Goal: Task Accomplishment & Management: Manage account settings

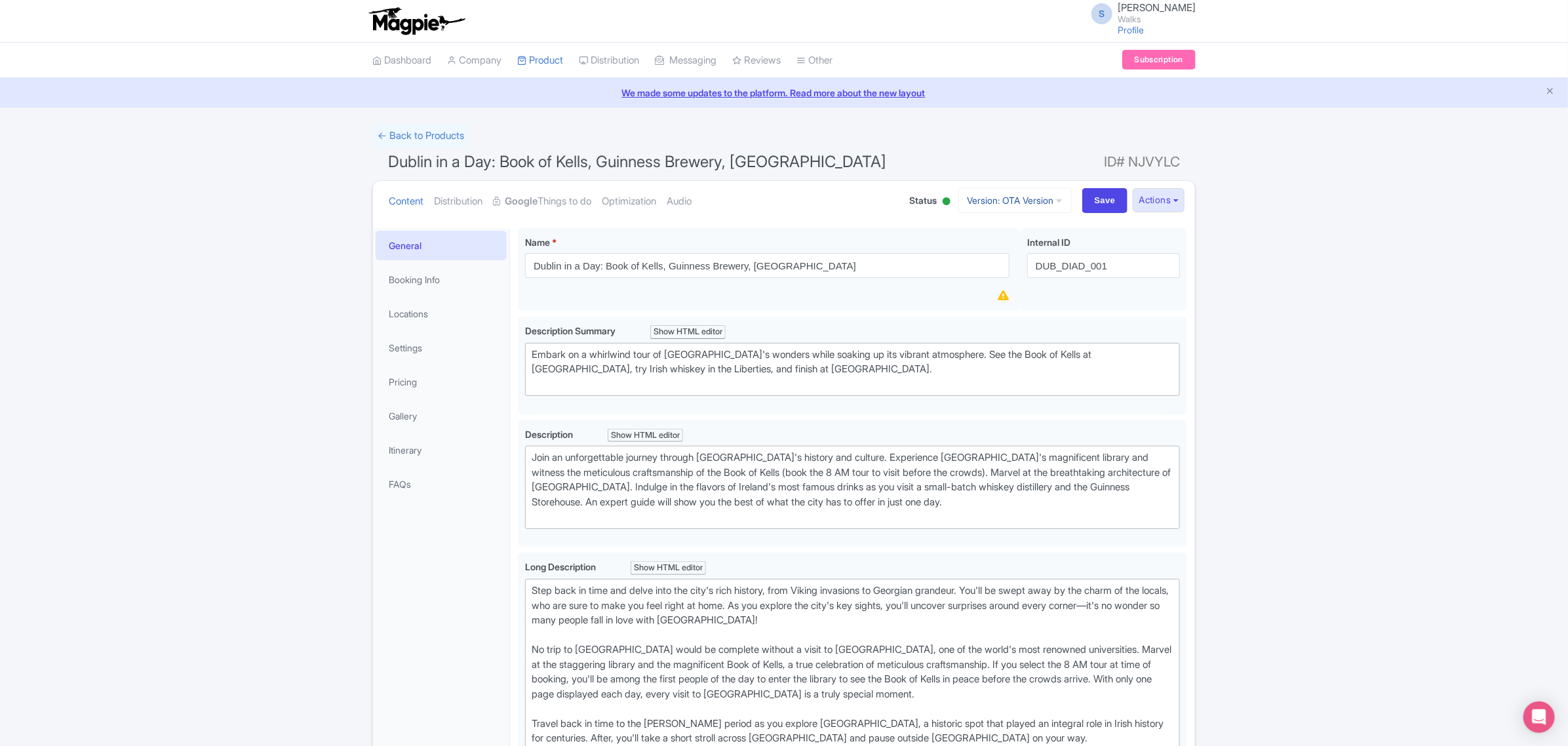
click at [1052, 207] on link "Version: OTA Version" at bounding box center [1015, 200] width 114 height 26
click at [1002, 290] on link "Viator Version" at bounding box center [1018, 293] width 124 height 20
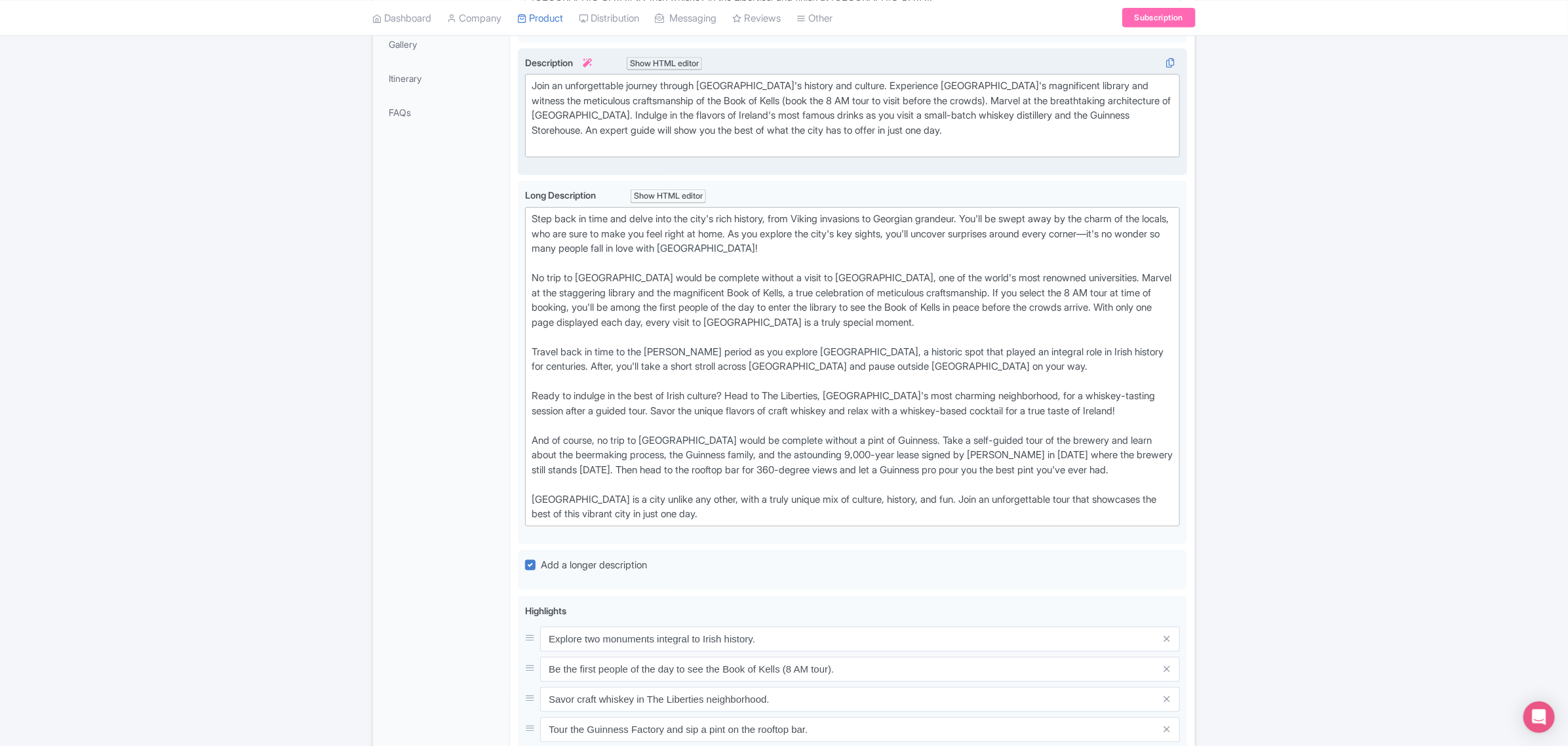
scroll to position [246, 0]
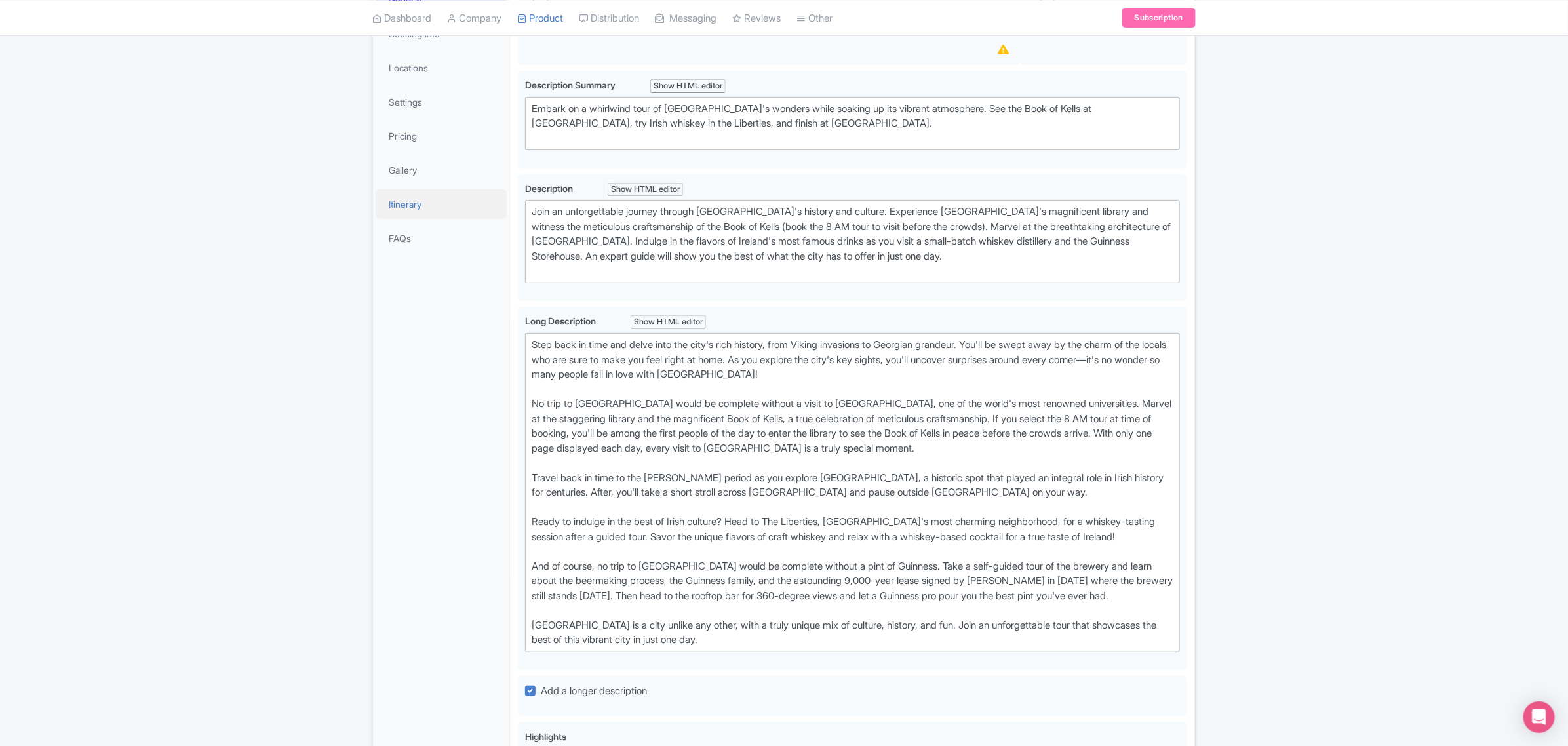
click at [401, 212] on link "Itinerary" at bounding box center [441, 204] width 131 height 30
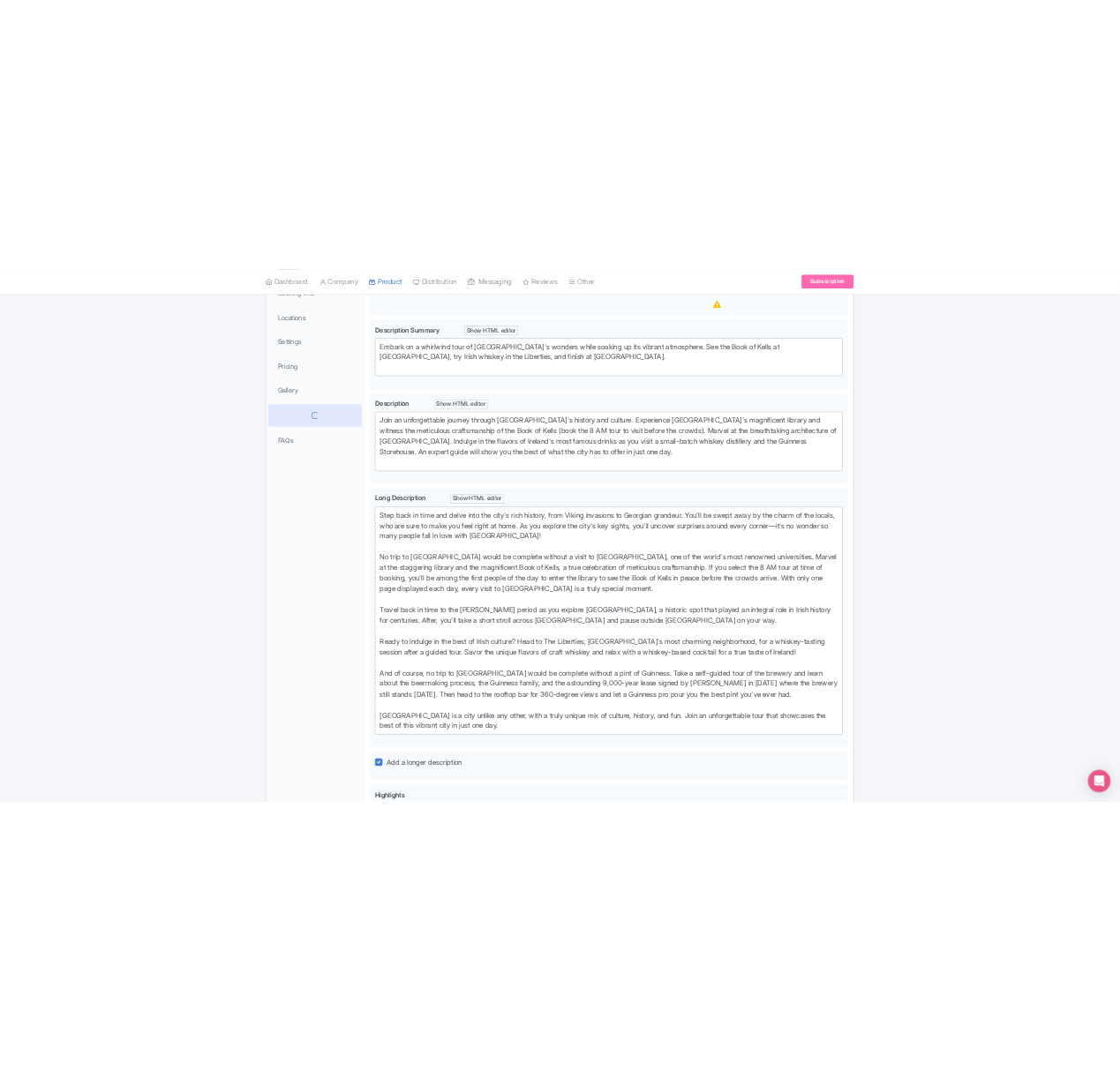
scroll to position [0, 0]
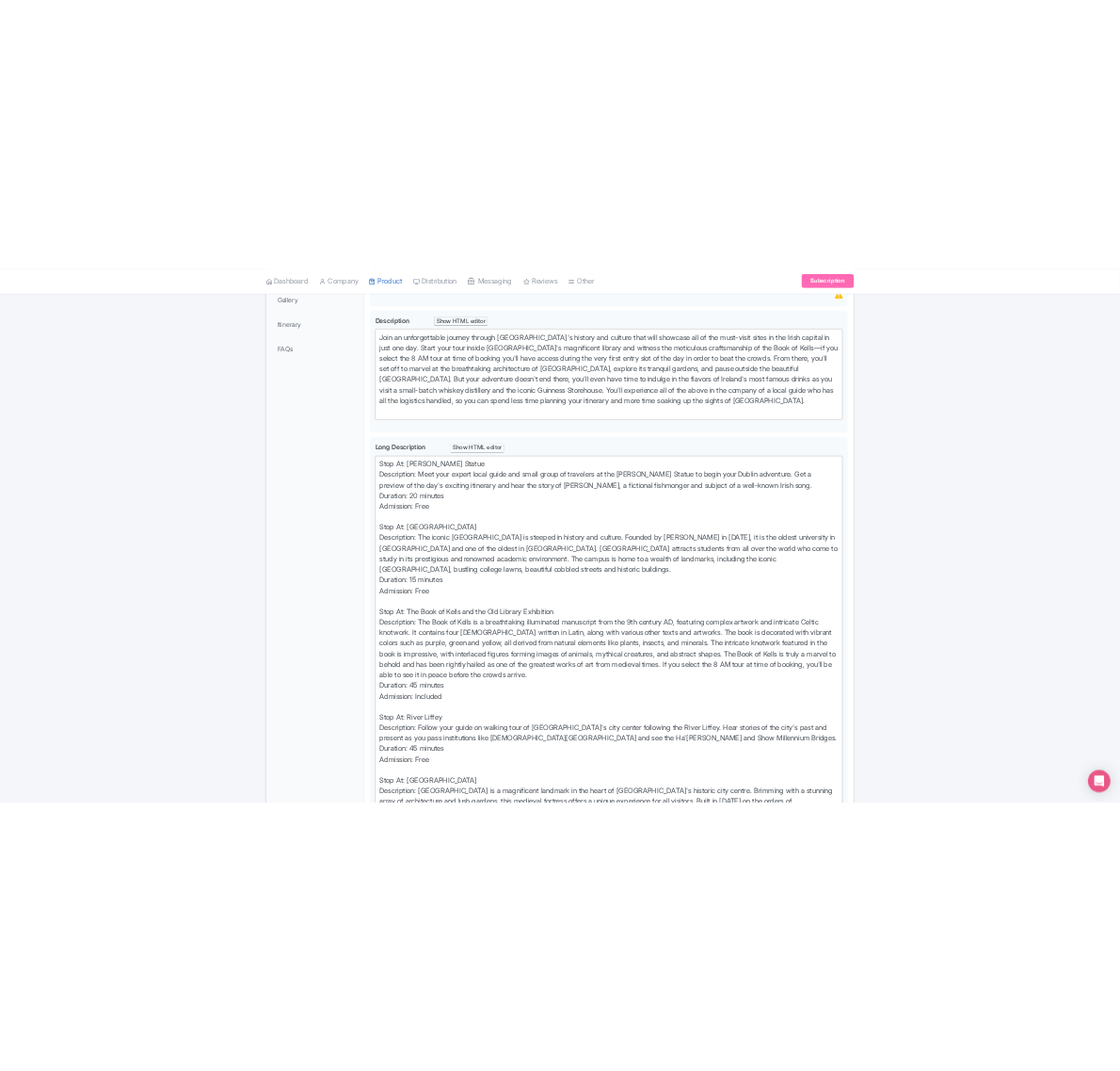
scroll to position [824, 0]
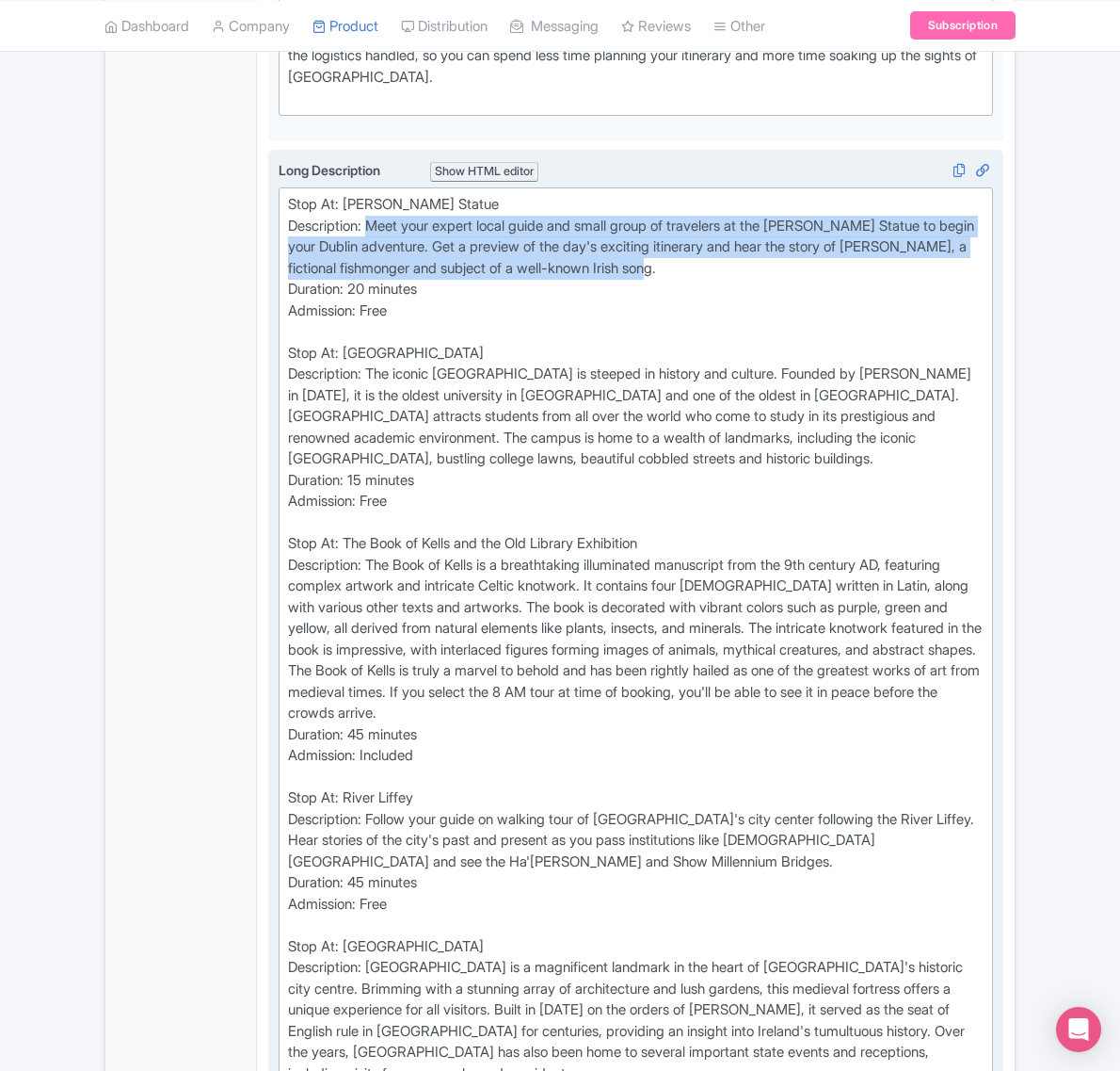
drag, startPoint x: 764, startPoint y: 346, endPoint x: 373, endPoint y: 287, distance: 395.4
click at [373, 287] on div "Stop At: [PERSON_NAME] Statue Description: Meet your expert local guide and sma…" at bounding box center [636, 1031] width 696 height 1674
type trix-editor "<div>Stop At: [PERSON_NAME] Statue<br>Description: Meet your expert local guide…"
copy div "Meet your expert local guide and small group of travelers at the [PERSON_NAME] …"
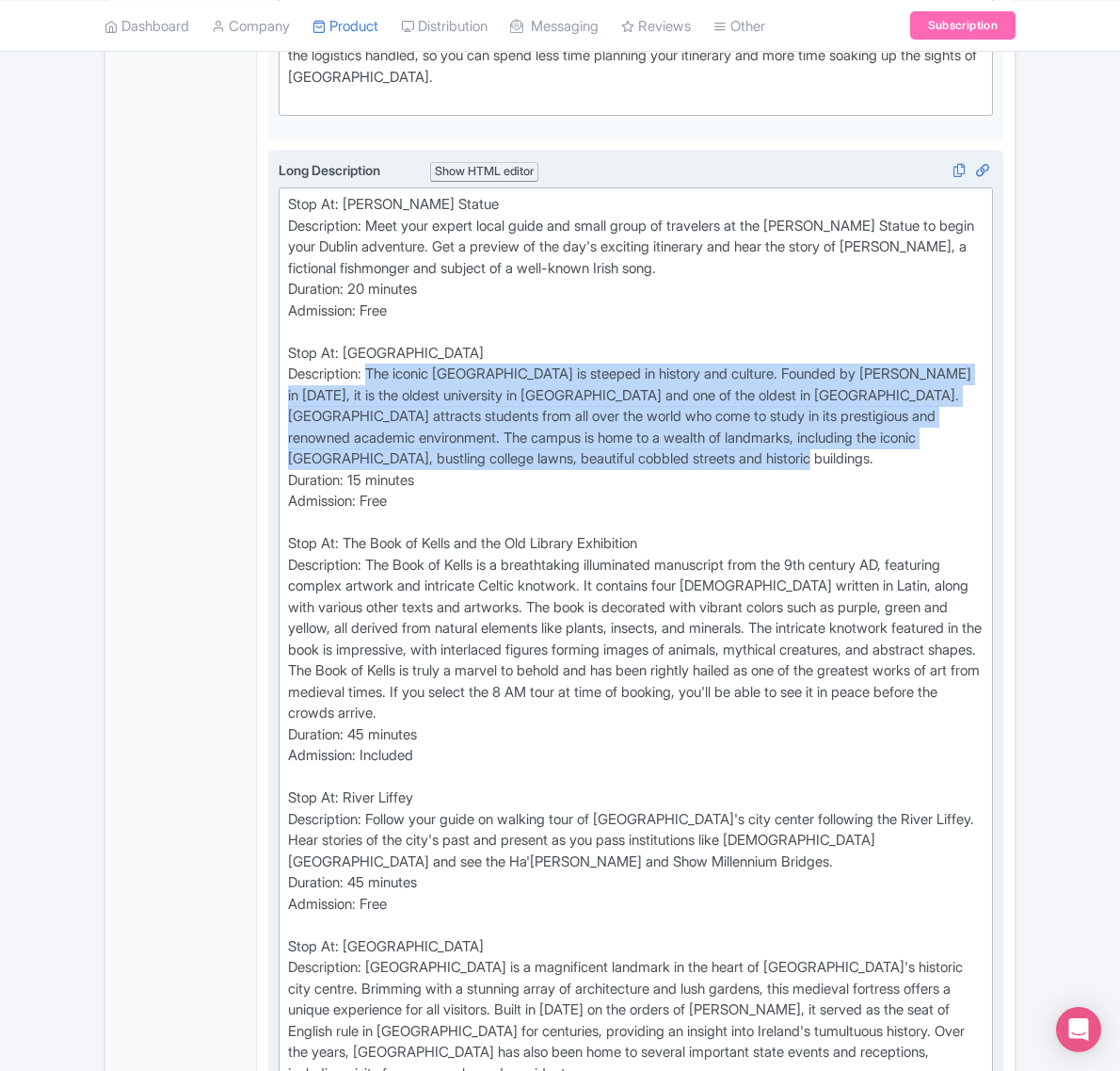
drag, startPoint x: 768, startPoint y: 527, endPoint x: 373, endPoint y: 449, distance: 402.6
click at [373, 449] on div "Stop At: [PERSON_NAME] Statue Description: Meet your expert local guide and sma…" at bounding box center [636, 1031] width 696 height 1674
copy div "The iconic [GEOGRAPHIC_DATA] is steeped in history and culture. Founded by [PER…"
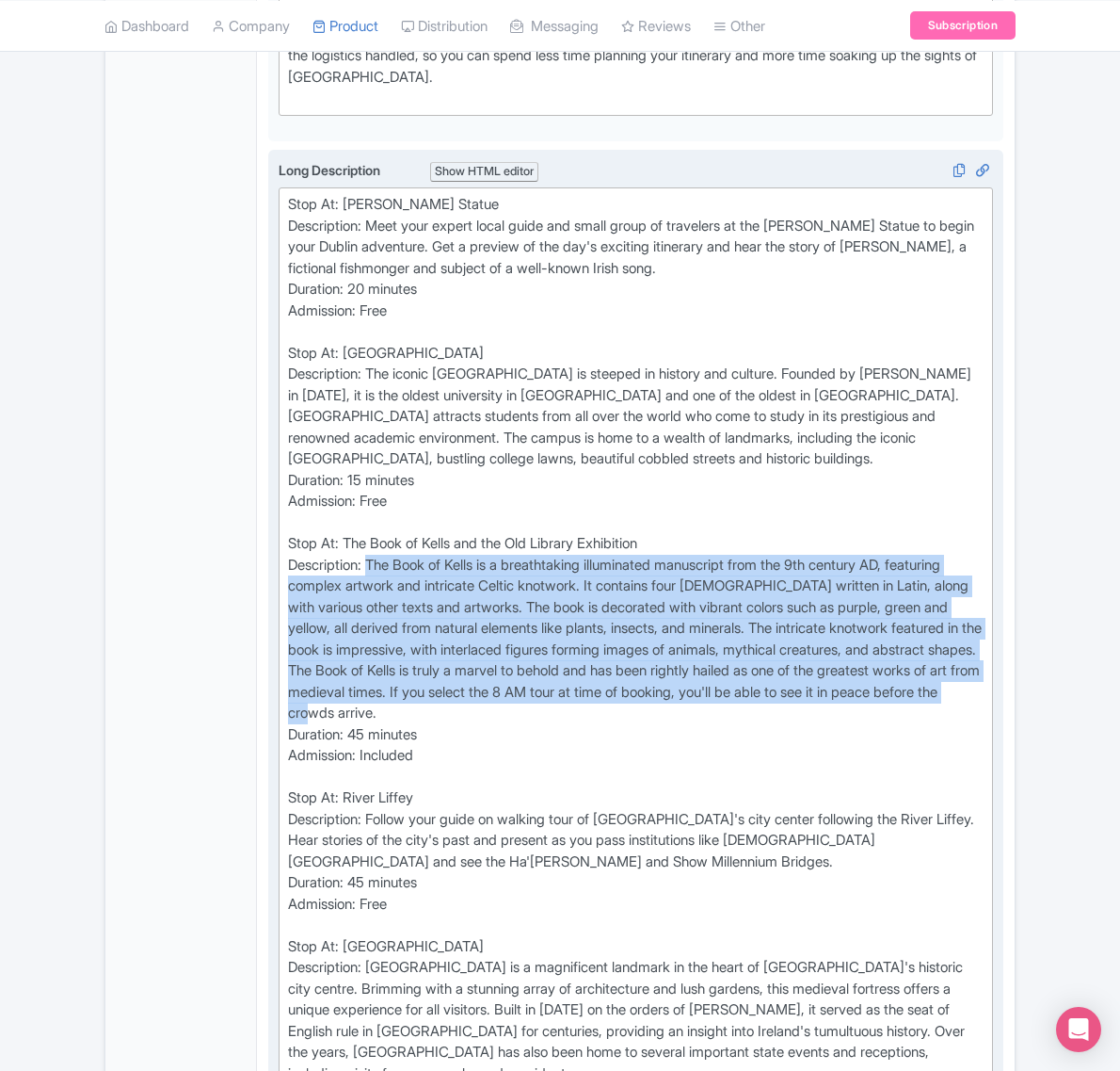
drag, startPoint x: 609, startPoint y: 787, endPoint x: 375, endPoint y: 631, distance: 281.2
click at [375, 631] on div "Stop At: [PERSON_NAME] Statue Description: Meet your expert local guide and sma…" at bounding box center [636, 1031] width 696 height 1674
copy div "The Book of Kells is a breathtaking illuminated manuscript from the 9th century…"
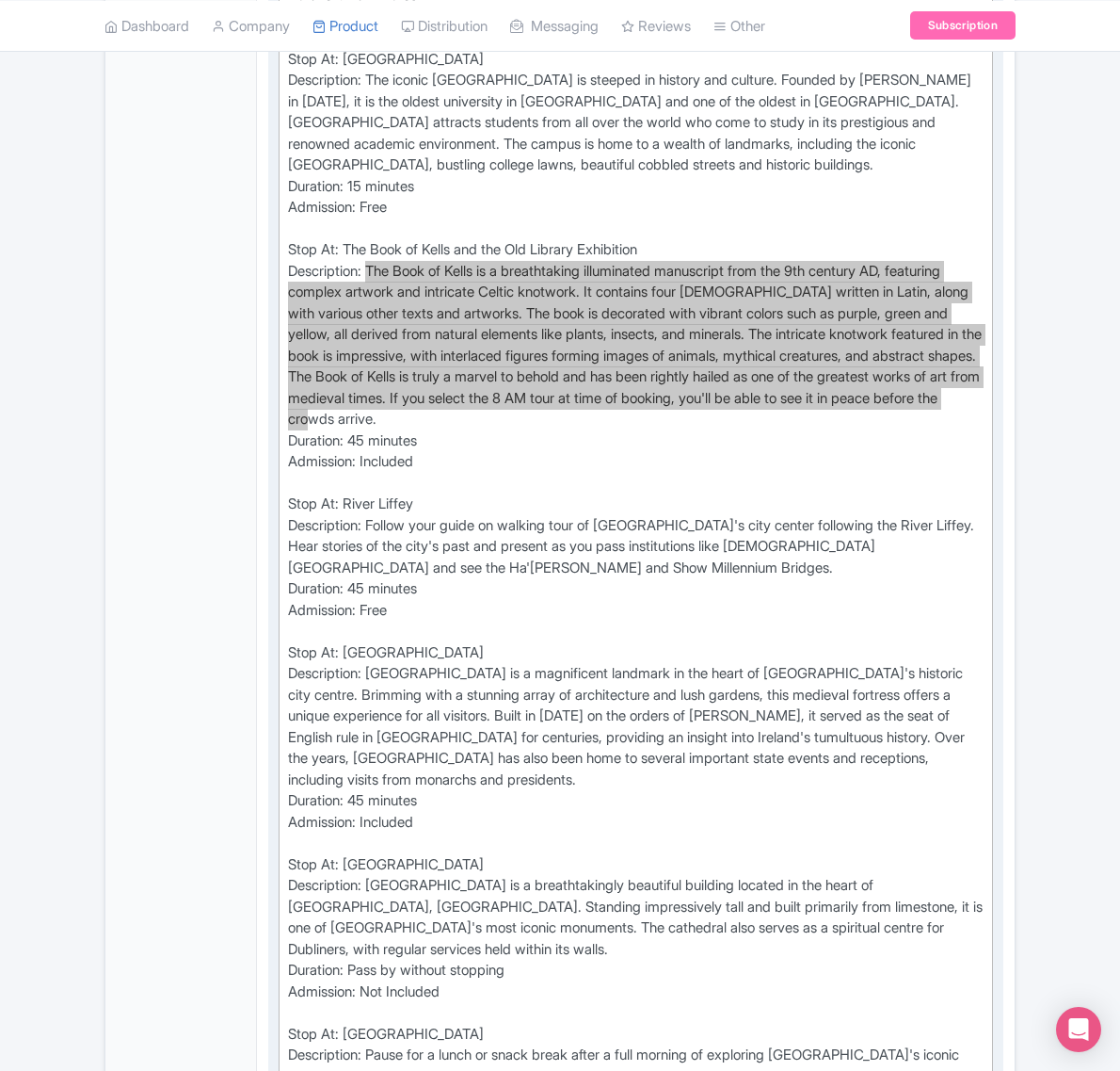
scroll to position [1177, 0]
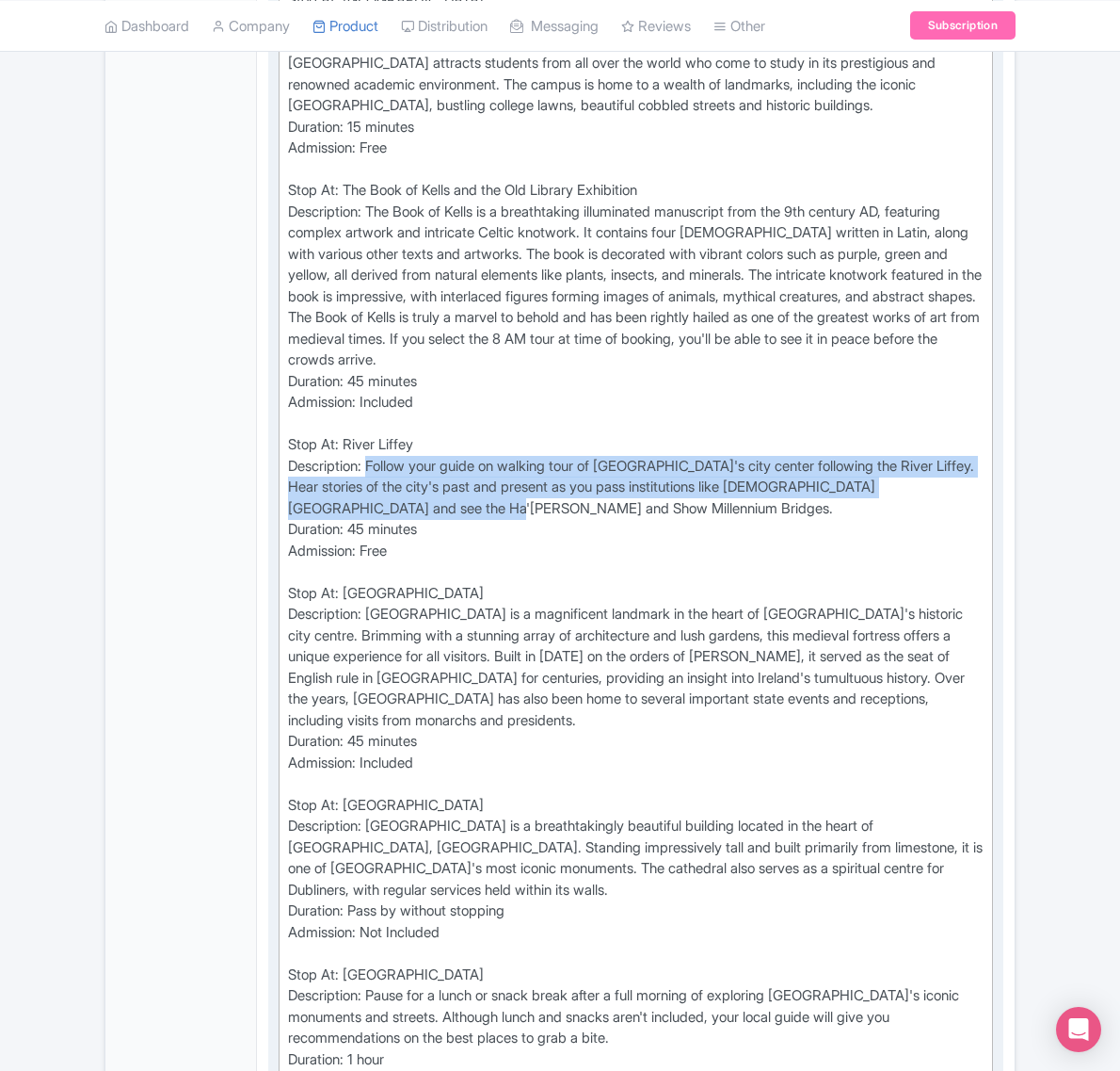
drag, startPoint x: 466, startPoint y: 580, endPoint x: 375, endPoint y: 535, distance: 101.5
click at [375, 535] on div "Stop At: [PERSON_NAME] Statue Description: Meet your expert local guide and sma…" at bounding box center [636, 678] width 696 height 1674
copy div "Follow your guide on walking tour of [GEOGRAPHIC_DATA]'s city center following …"
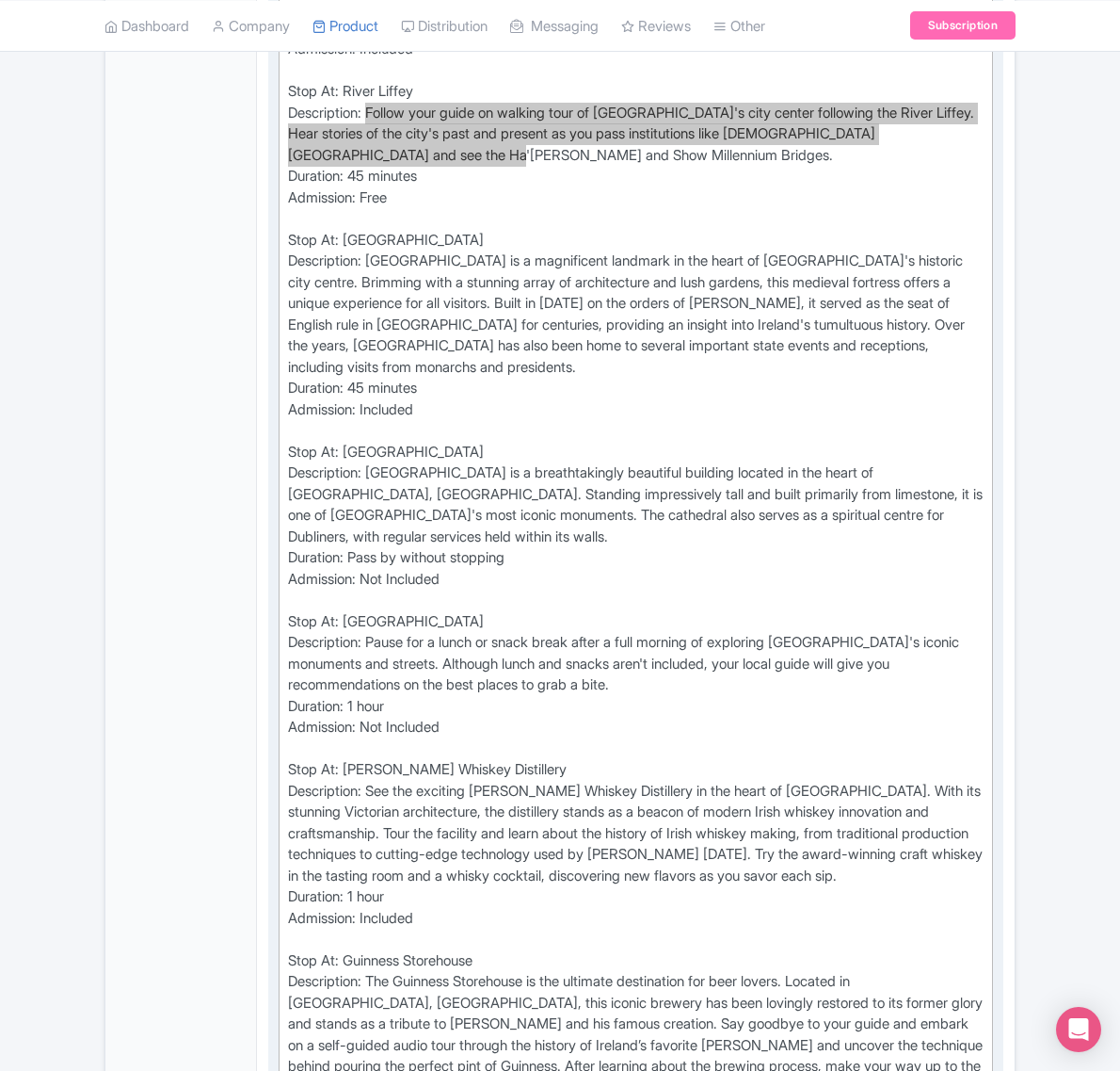
scroll to position [1648, 0]
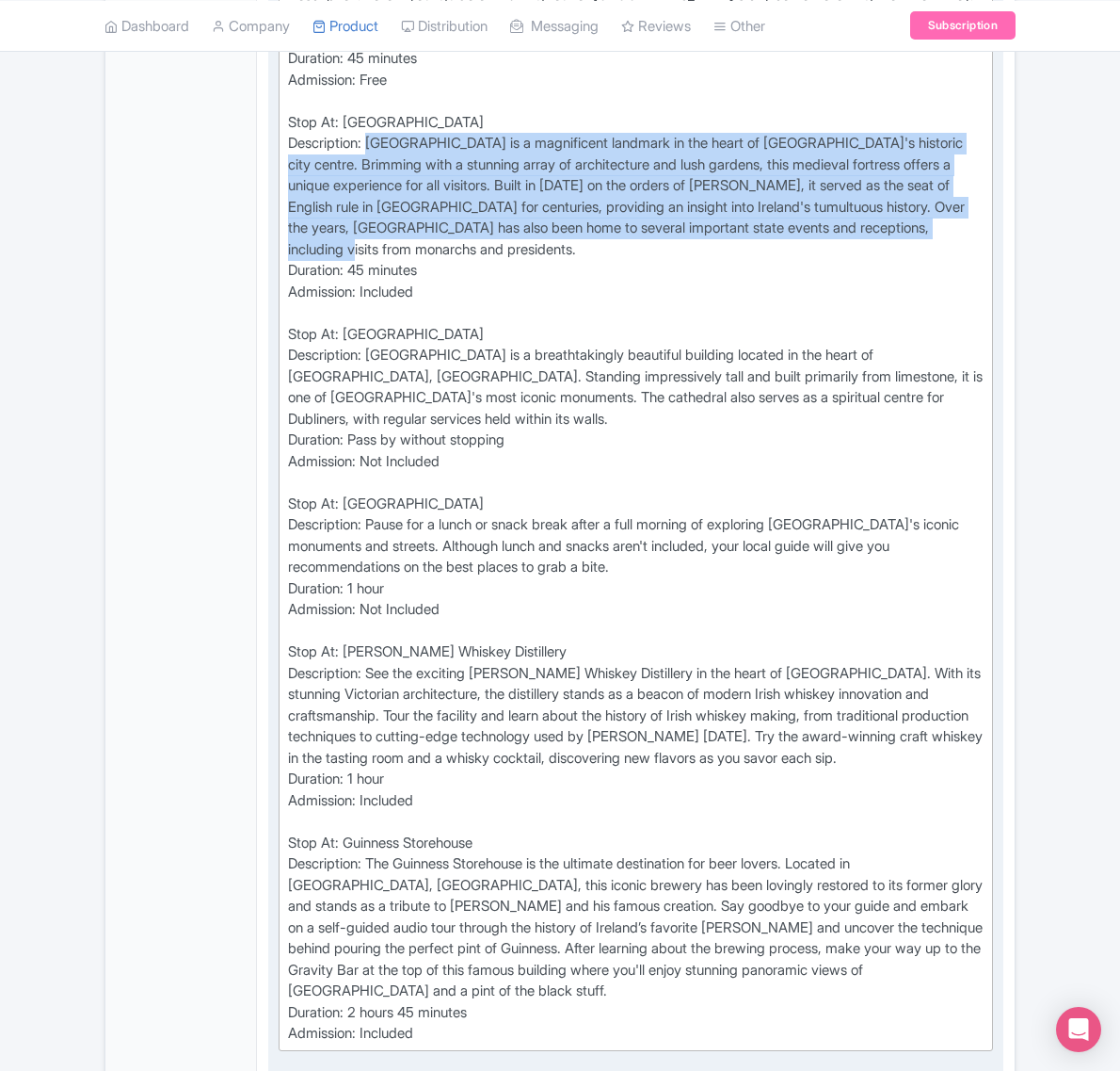
drag, startPoint x: 389, startPoint y: 318, endPoint x: 374, endPoint y: 203, distance: 116.0
click at [374, 203] on div "Stop At: [PERSON_NAME] Statue Description: Meet your expert local guide and sma…" at bounding box center [636, 207] width 696 height 1674
copy div "[GEOGRAPHIC_DATA] is a magnificent landmark in the heart of [GEOGRAPHIC_DATA]'s…"
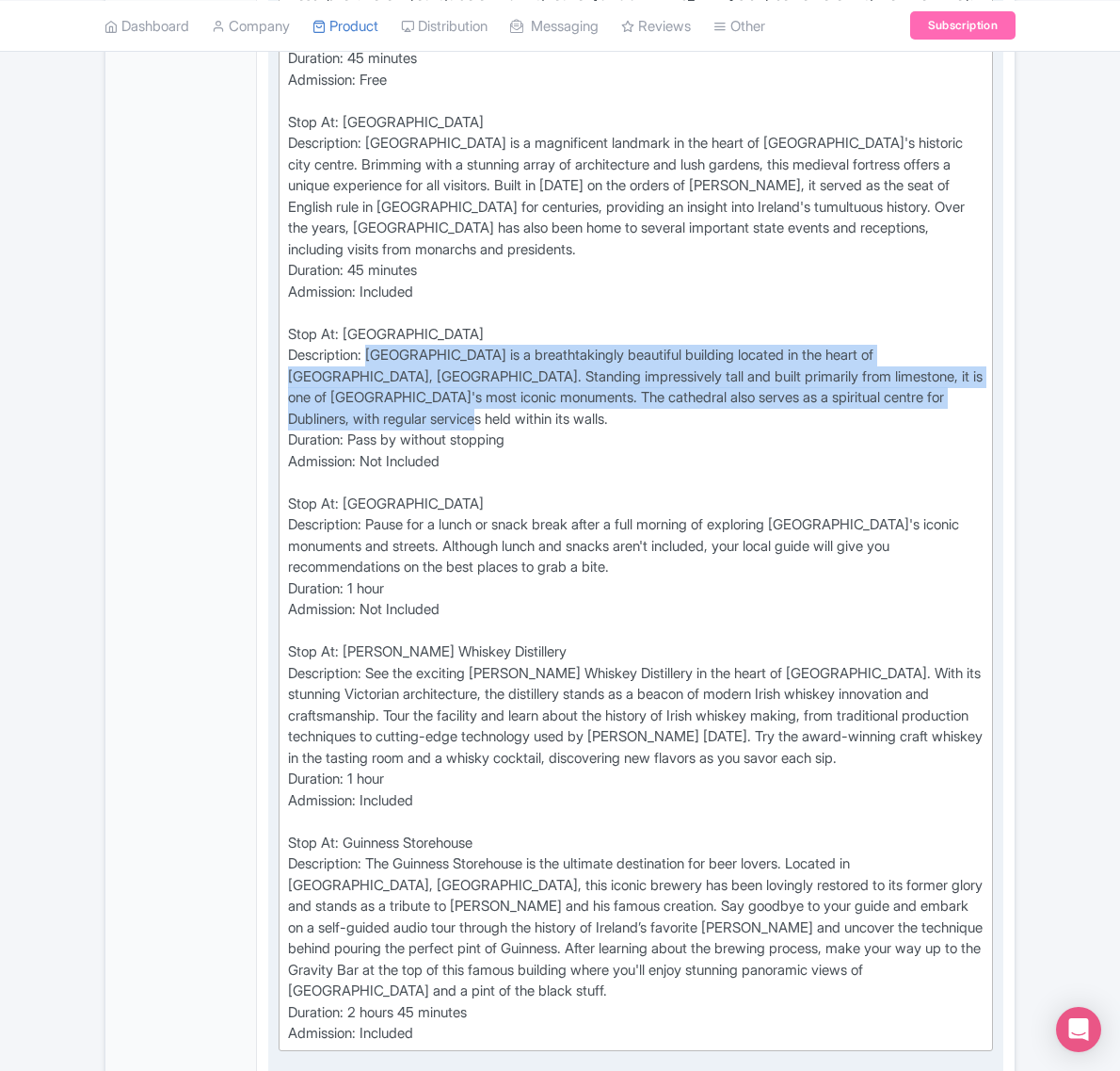
drag, startPoint x: 401, startPoint y: 487, endPoint x: 374, endPoint y: 430, distance: 63.1
click at [374, 430] on div "Stop At: [PERSON_NAME] Statue Description: Meet your expert local guide and sma…" at bounding box center [636, 207] width 696 height 1674
copy div "[GEOGRAPHIC_DATA] is a breathtakingly beautiful building located in the heart o…"
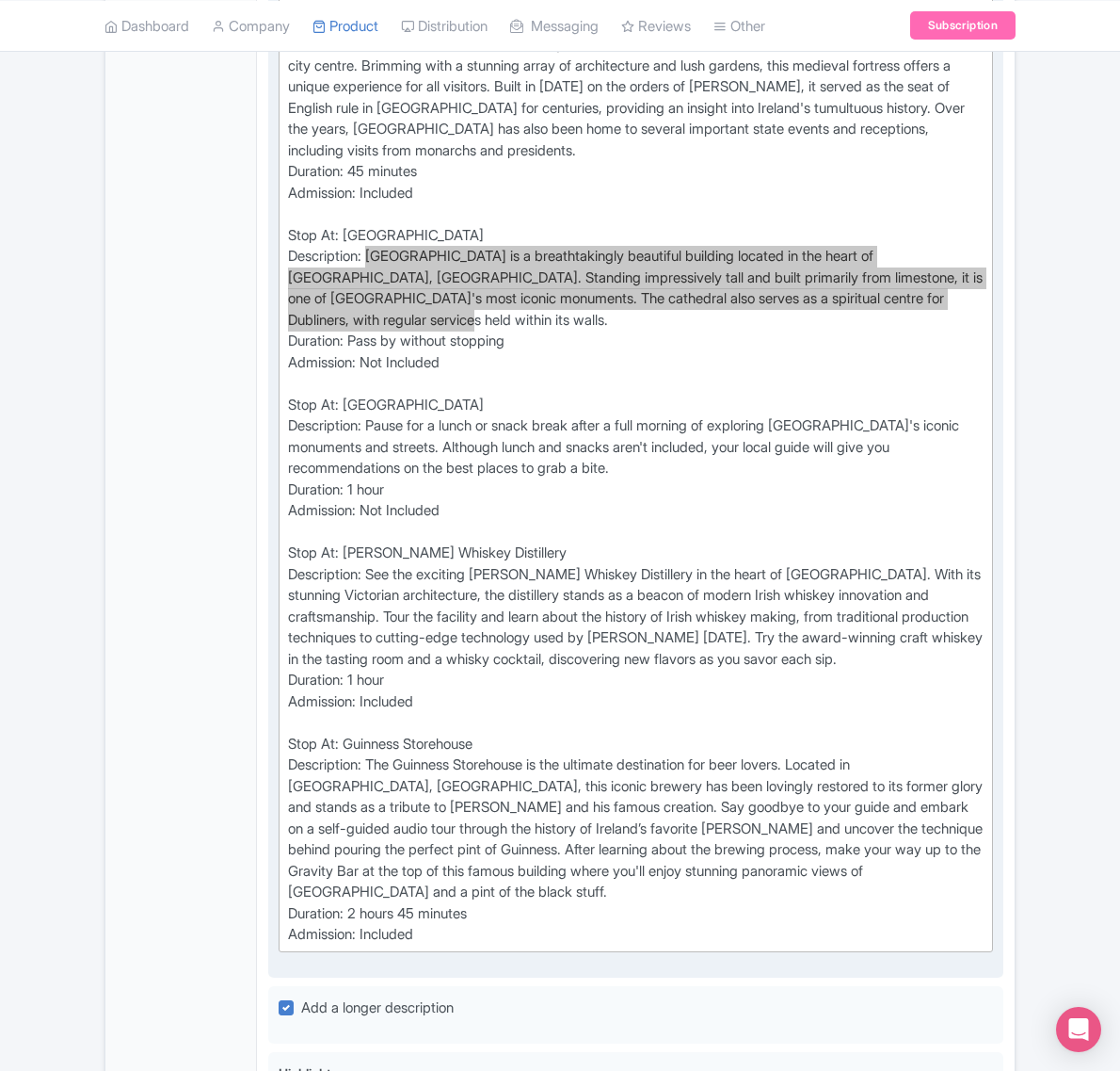
scroll to position [1884, 0]
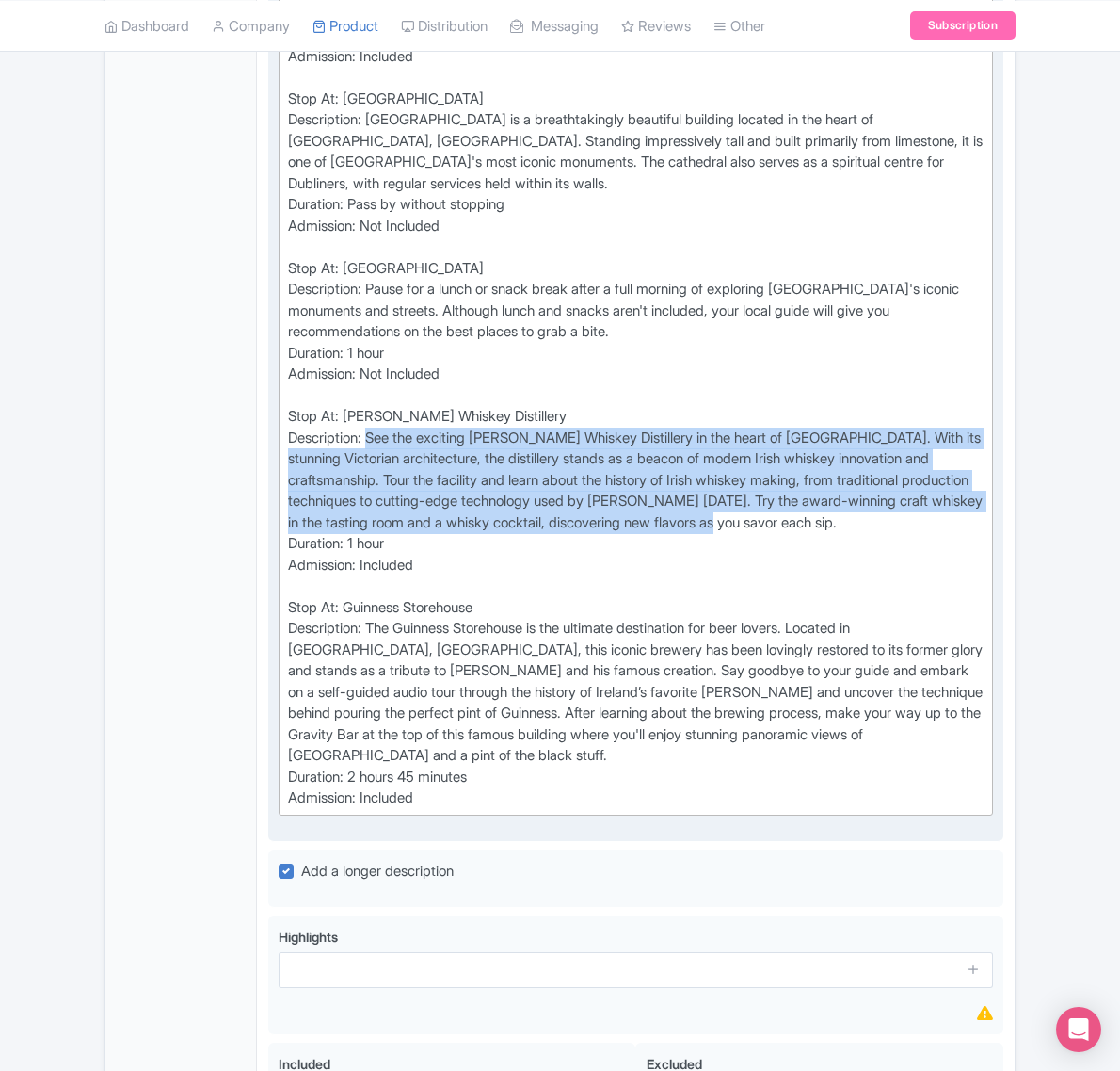
drag, startPoint x: 872, startPoint y: 600, endPoint x: 375, endPoint y: 509, distance: 505.3
copy div "See the exciting [PERSON_NAME] Whiskey Distillery in the heart of [GEOGRAPHIC_D…"
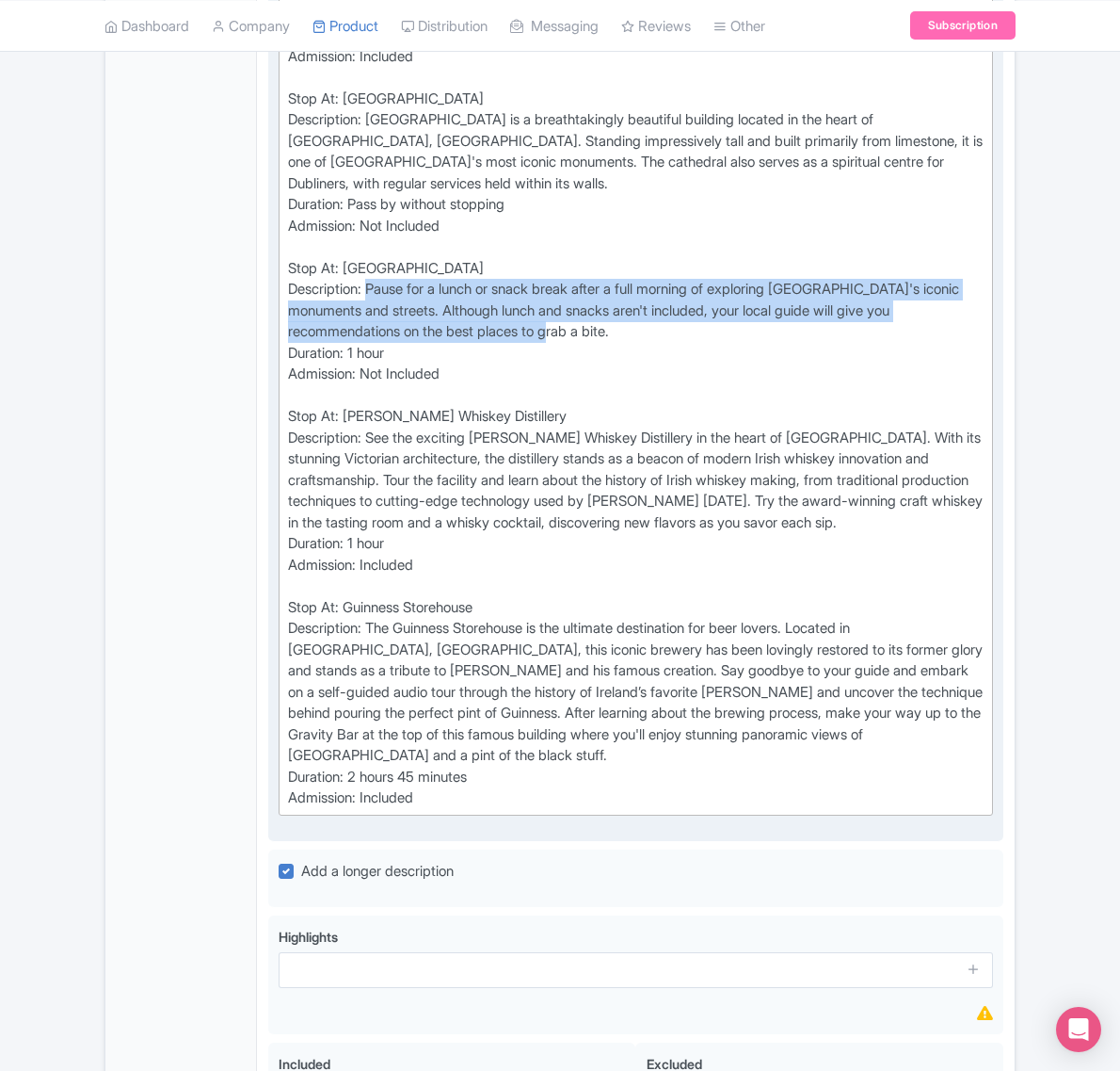
drag, startPoint x: 633, startPoint y: 406, endPoint x: 374, endPoint y: 353, distance: 264.4
copy div "Pause for a lunch or snack break after a full morning of exploring [GEOGRAPHIC_…"
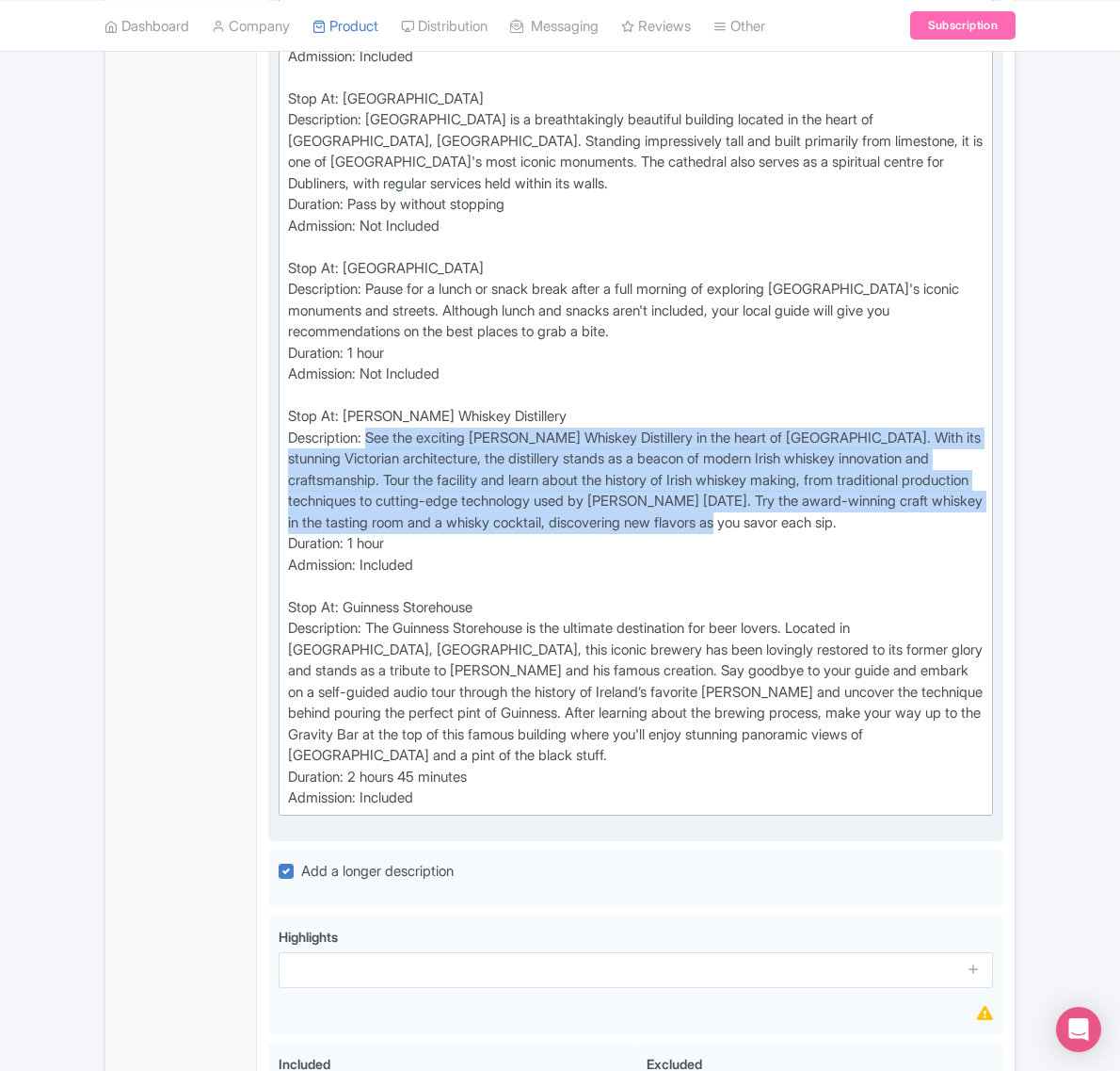
drag, startPoint x: 873, startPoint y: 595, endPoint x: 377, endPoint y: 500, distance: 505.0
copy div "See the exciting [PERSON_NAME] Whiskey Distillery in the heart of [GEOGRAPHIC_D…"
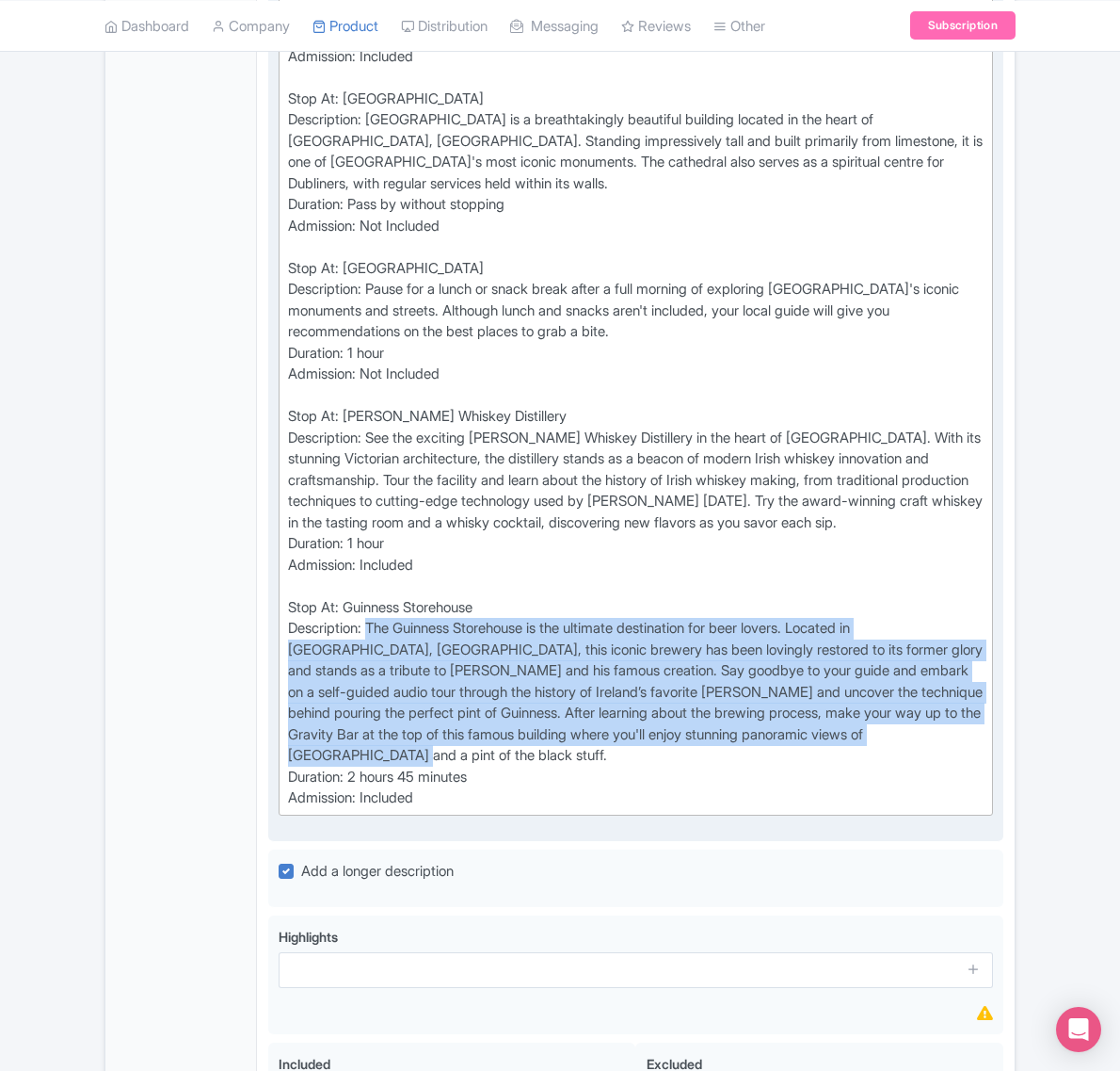
drag, startPoint x: 321, startPoint y: 828, endPoint x: 372, endPoint y: 692, distance: 145.2
copy div "The Guinness Storehouse is the ultimate destination for beer lovers. Located in…"
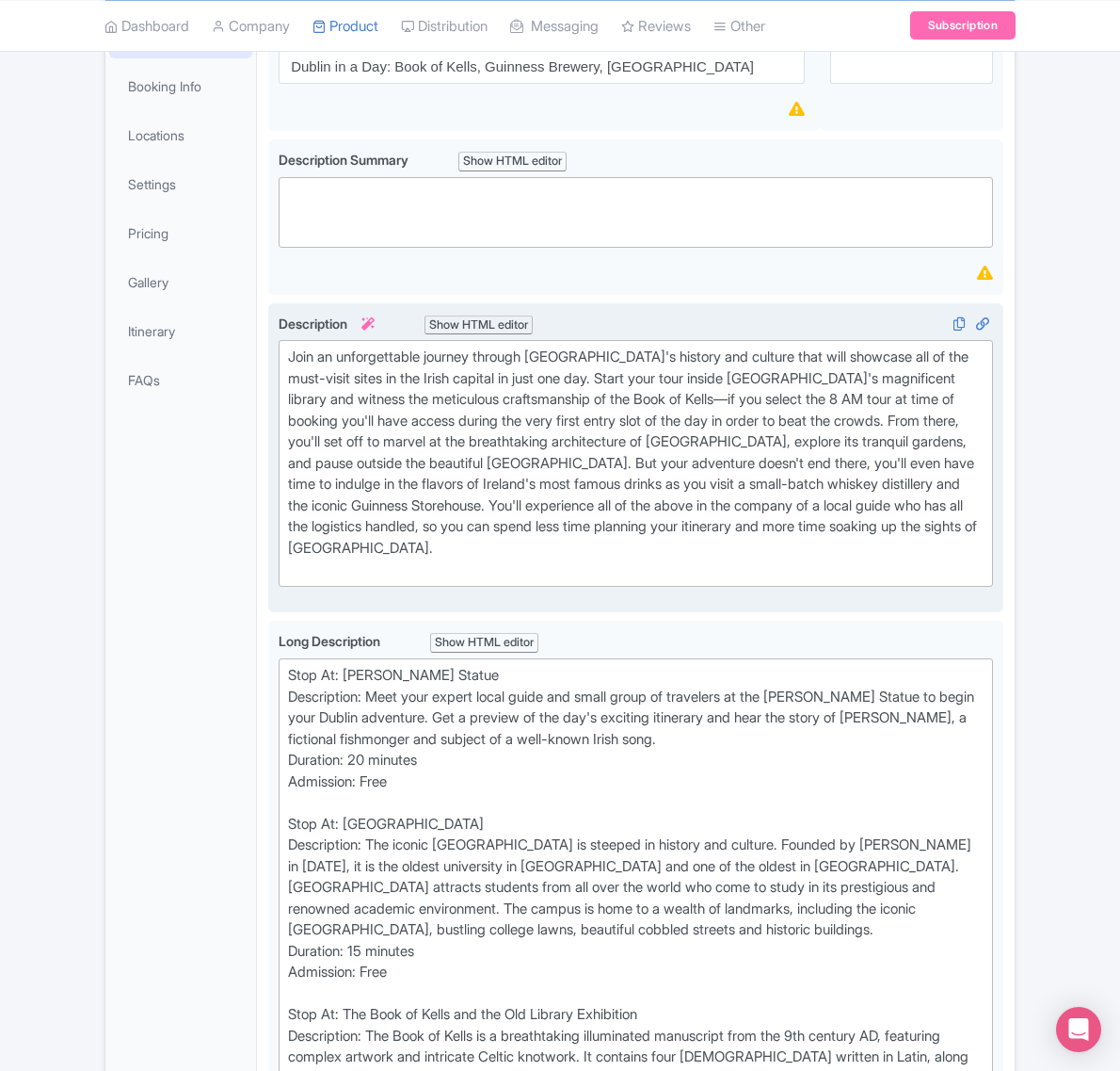
scroll to position [374, 0]
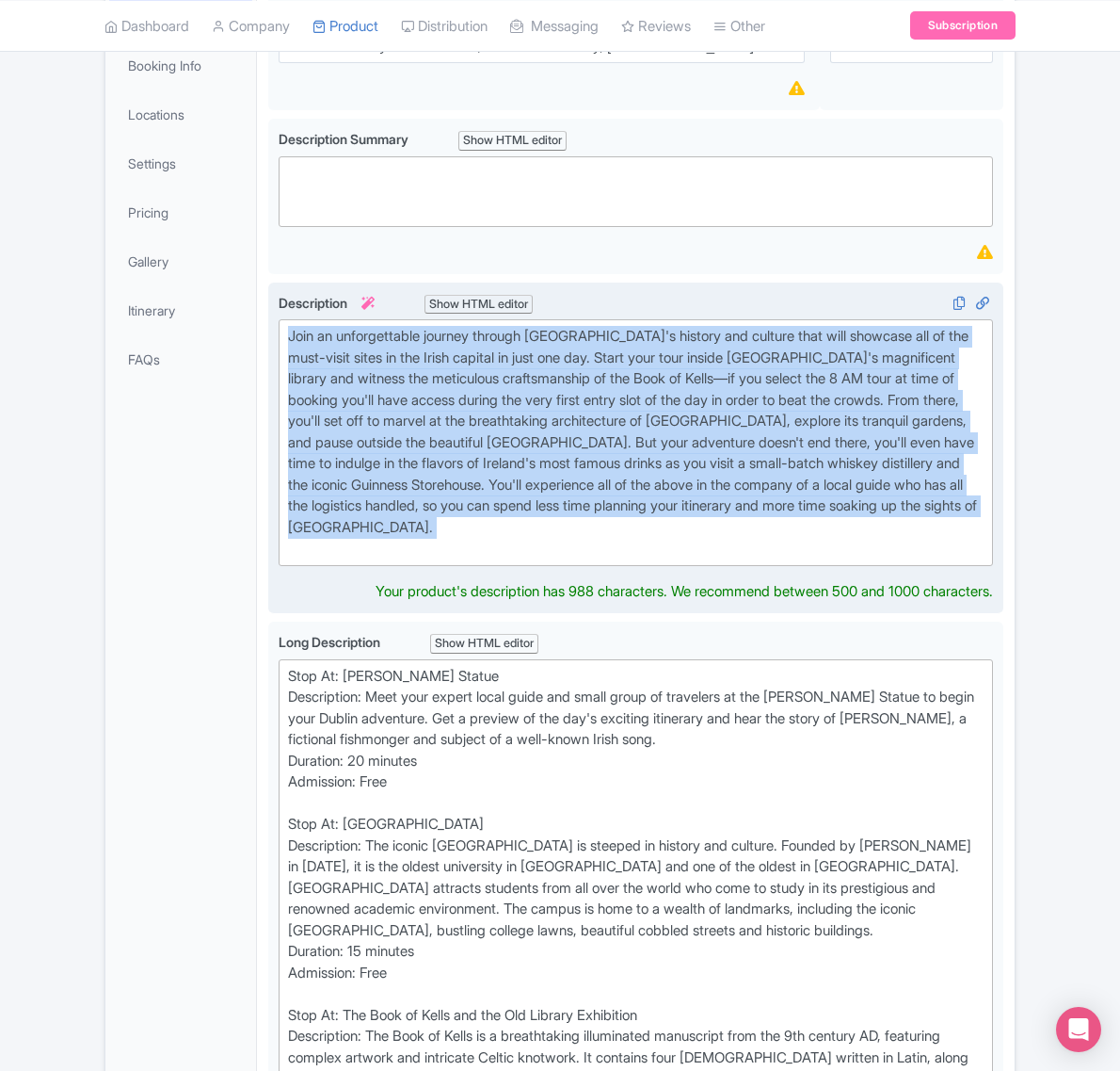
drag, startPoint x: 608, startPoint y: 626, endPoint x: 287, endPoint y: 398, distance: 393.7
click at [287, 398] on trix-editor "Join an unforgettable journey through [GEOGRAPHIC_DATA]'s history and culture t…" at bounding box center [636, 443] width 714 height 247
type trix-editor "<div>Join an unforgettable journey through [GEOGRAPHIC_DATA]'s history and cult…"
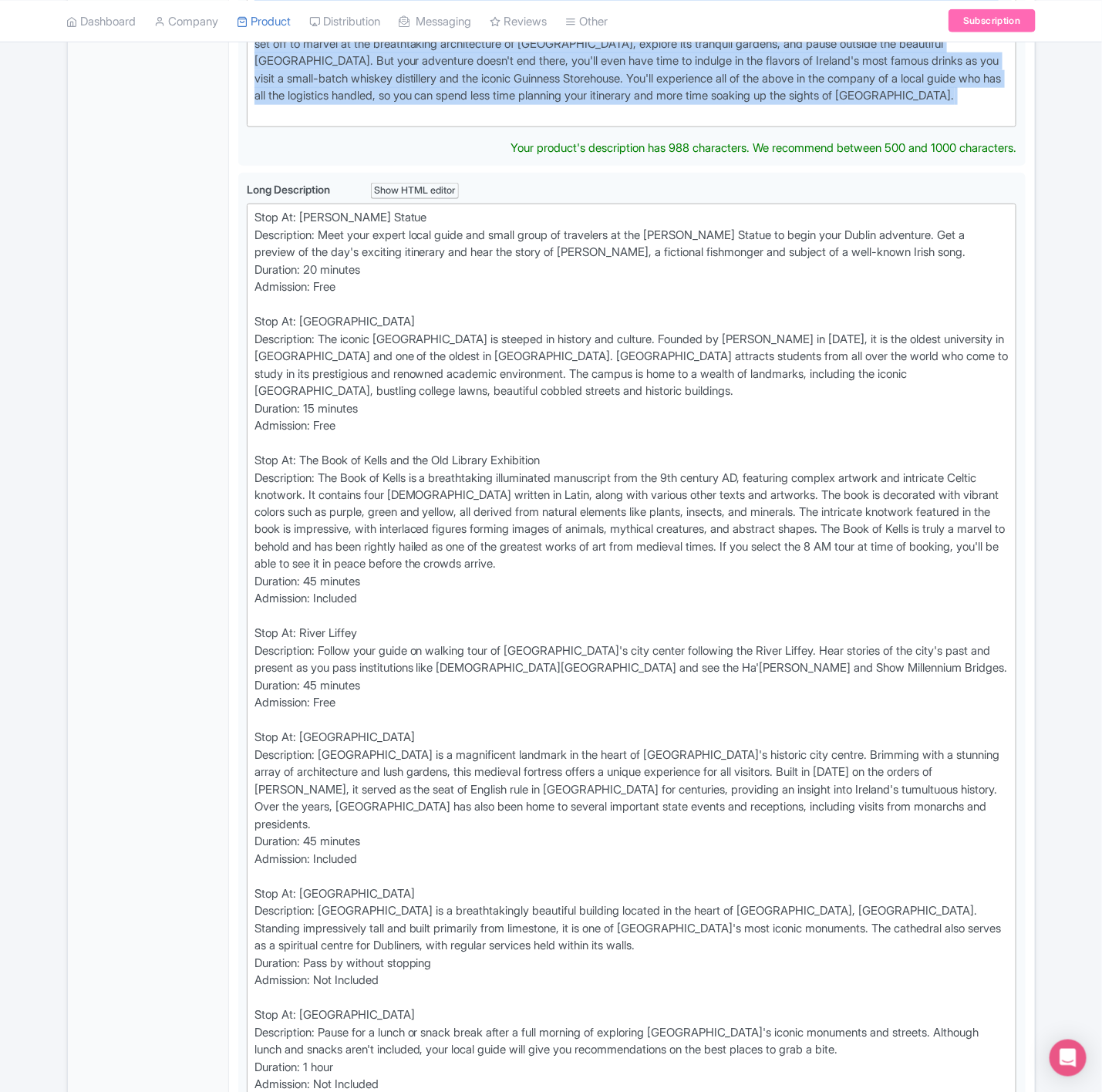
scroll to position [538, 0]
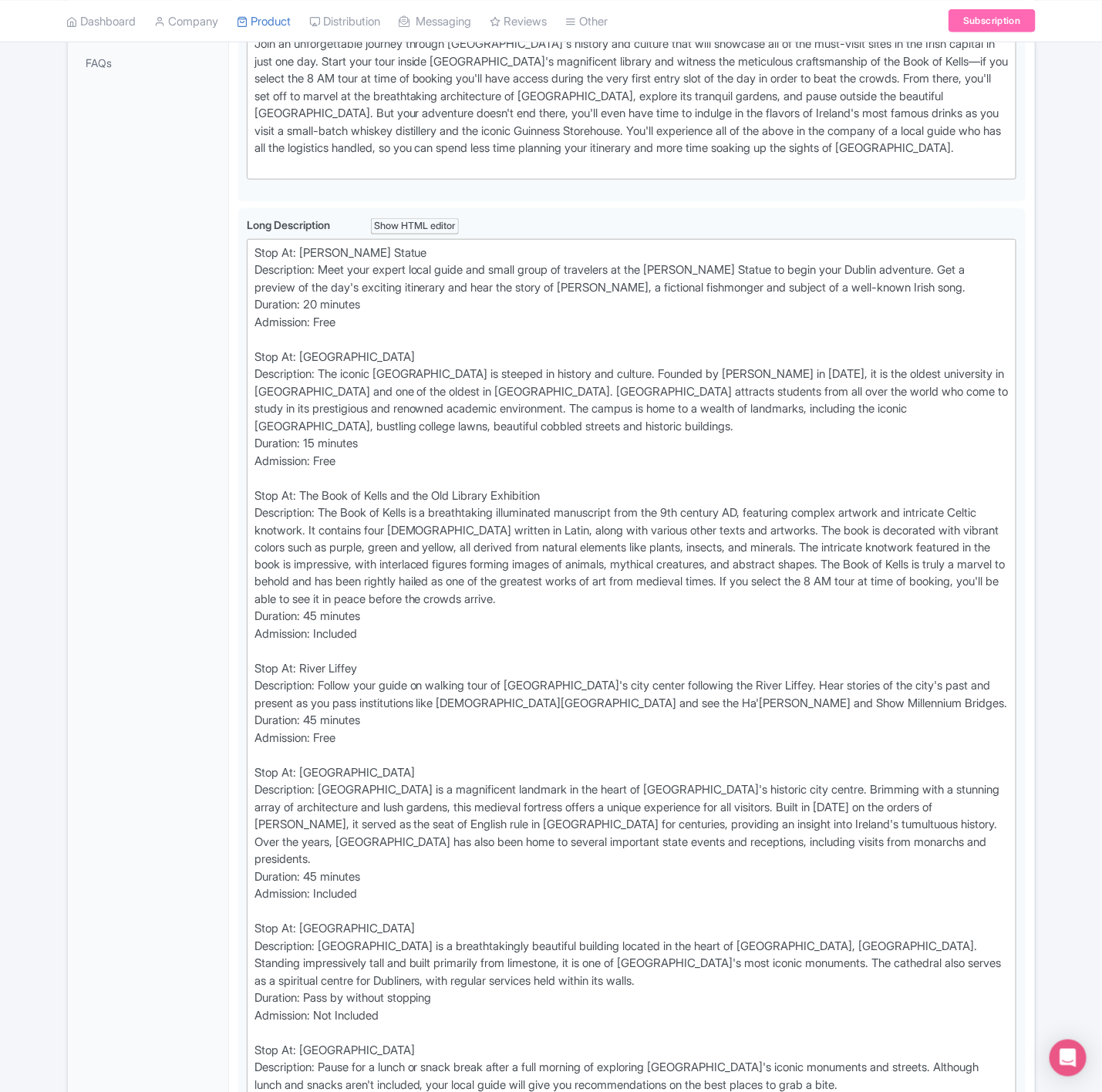
click at [1065, 359] on div "← Back to Products [GEOGRAPHIC_DATA] in a Day: Book of Kells, Guinness Brewery,…" at bounding box center [551, 692] width 1102 height 2170
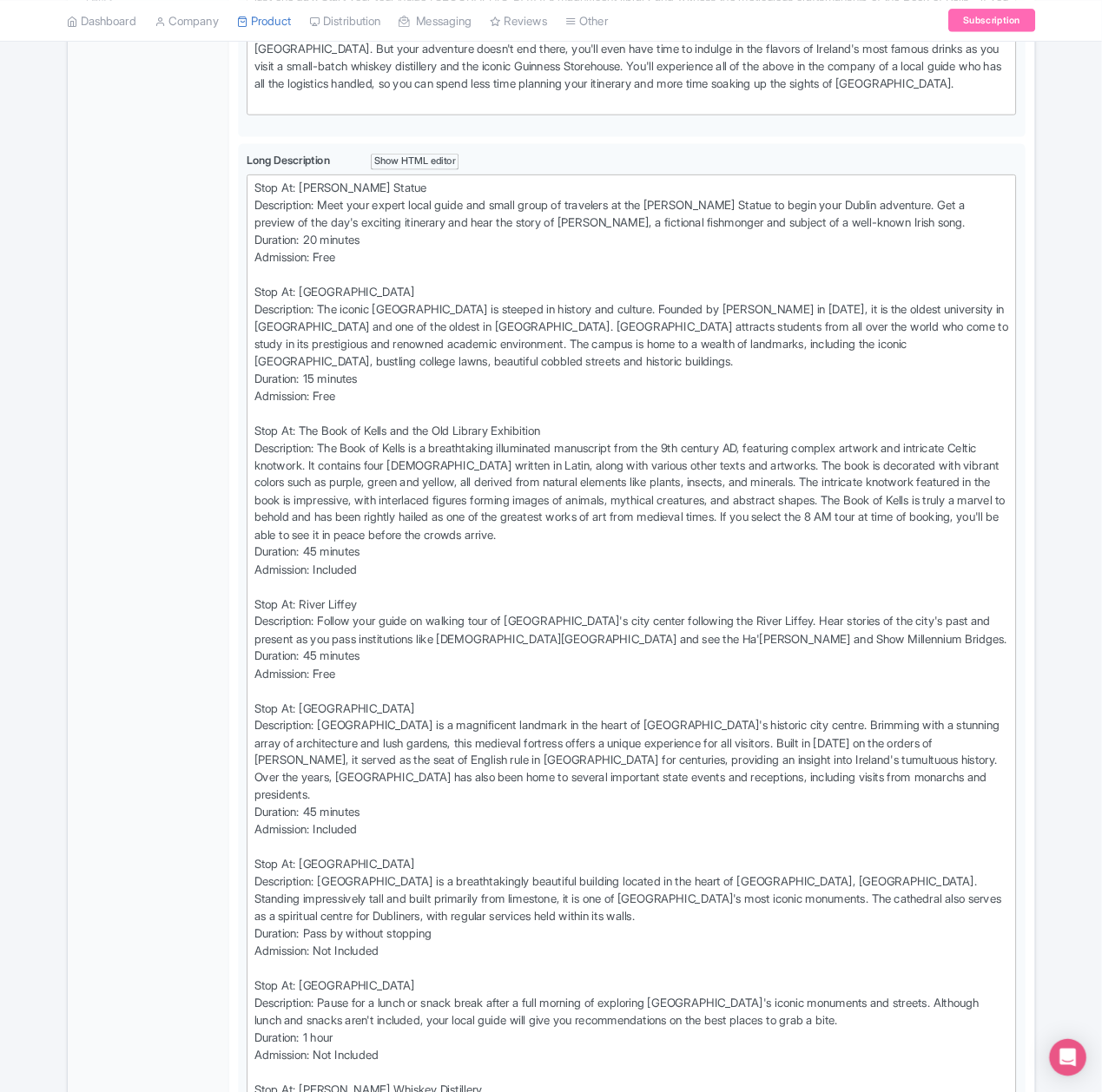
scroll to position [678, 0]
